Goal: Browse casually

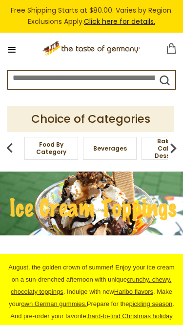
click at [16, 51] on button at bounding box center [12, 50] width 14 height 14
